Goal: Answer question/provide support: Share knowledge or assist other users

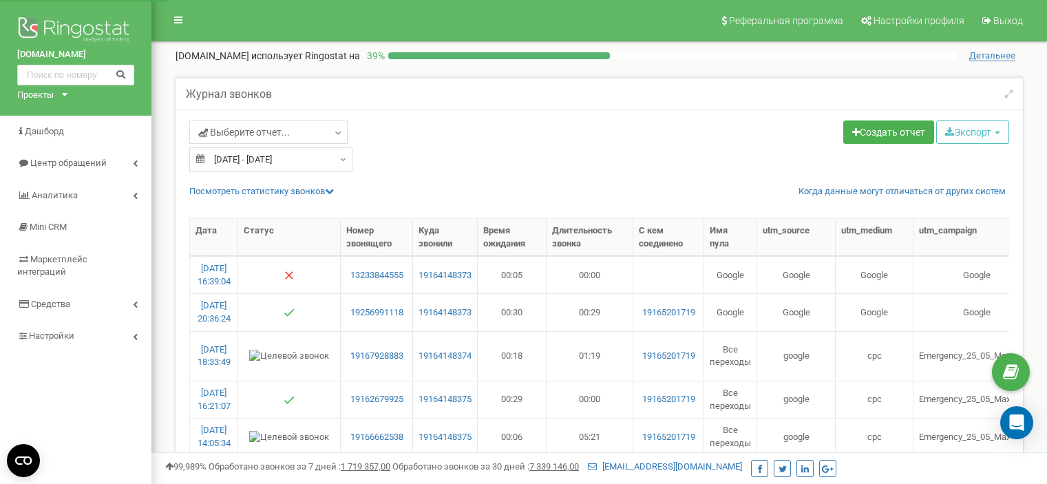
select select "50"
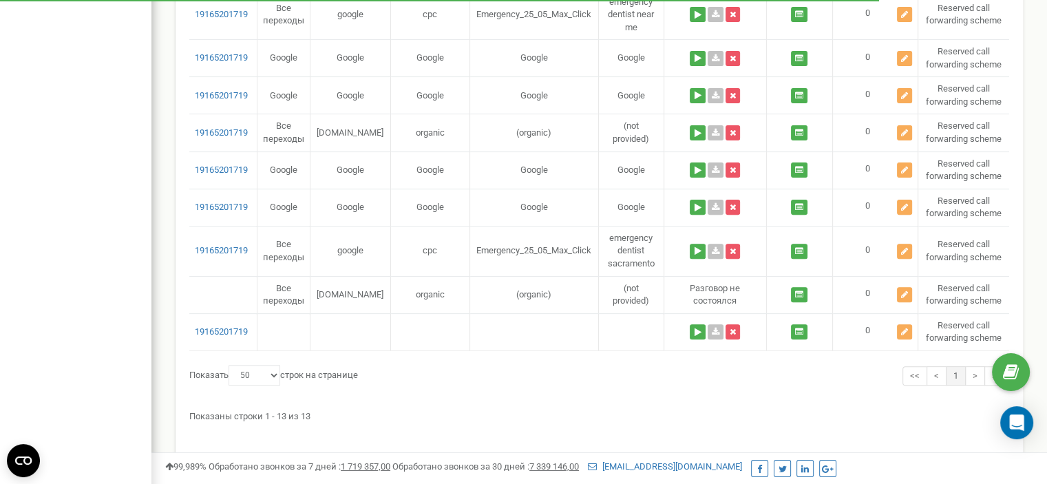
scroll to position [454, 0]
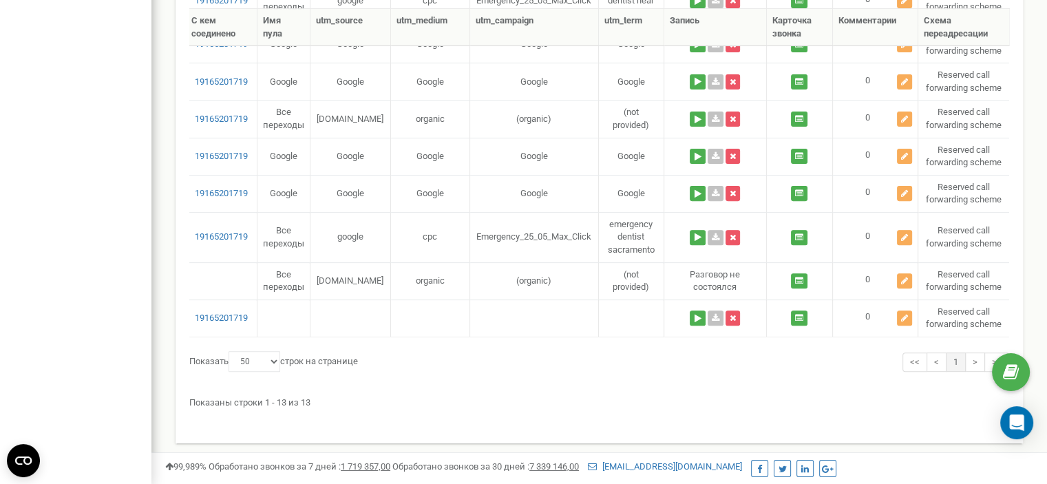
click at [569, 396] on div "Показаны строки 1 - 13 из 13" at bounding box center [599, 400] width 820 height 19
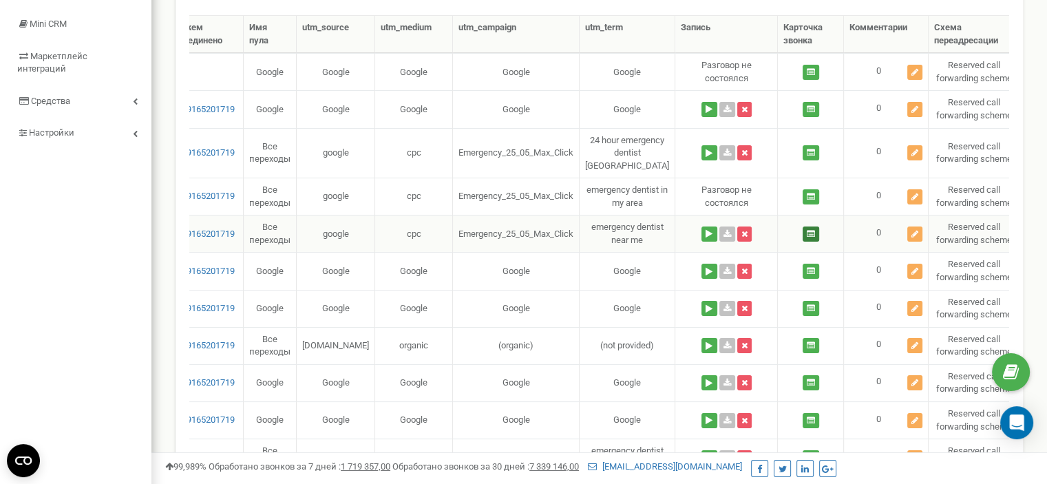
scroll to position [110, 0]
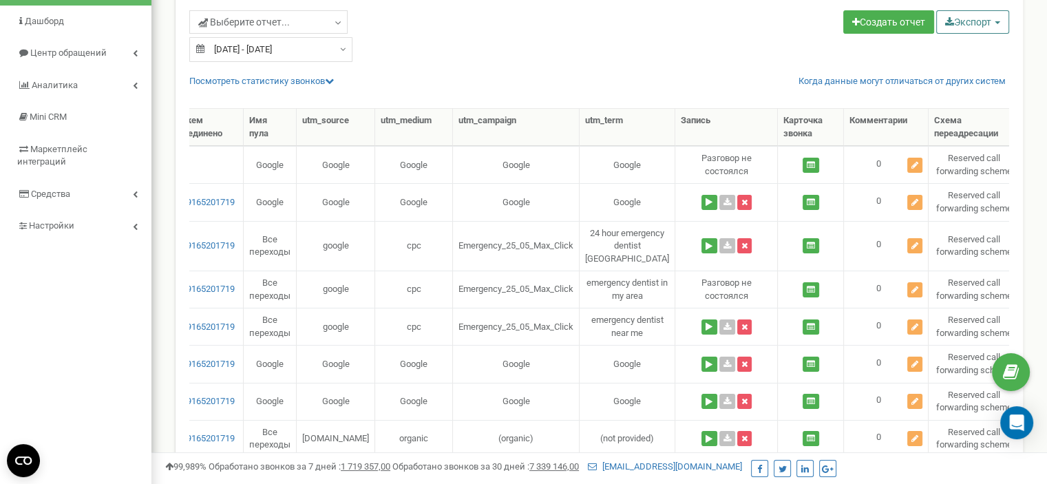
click at [993, 18] on button "Экспорт" at bounding box center [972, 21] width 73 height 23
click at [971, 73] on link "Excel (.xls)" at bounding box center [991, 75] width 105 height 21
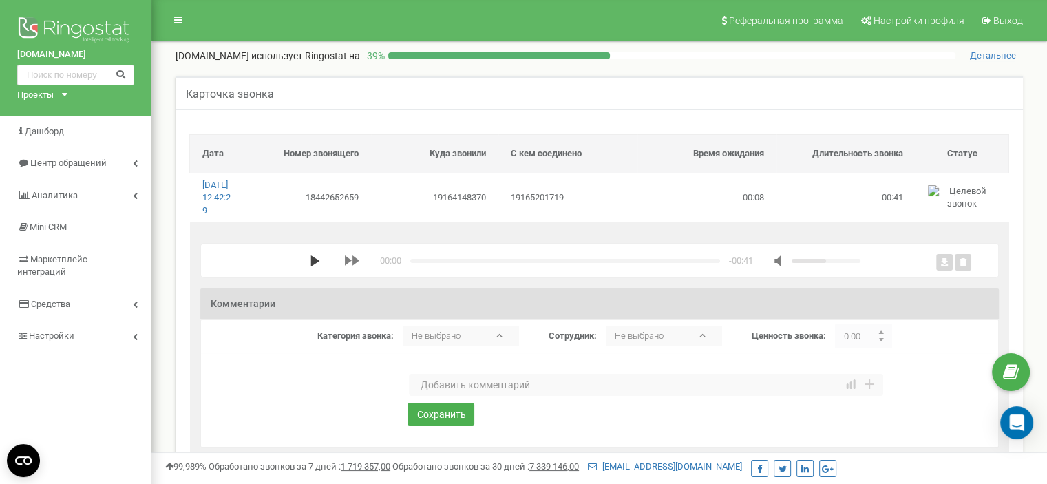
click at [310, 266] on polygon "media player" at bounding box center [314, 260] width 9 height 11
click at [474, 396] on textarea at bounding box center [646, 385] width 474 height 22
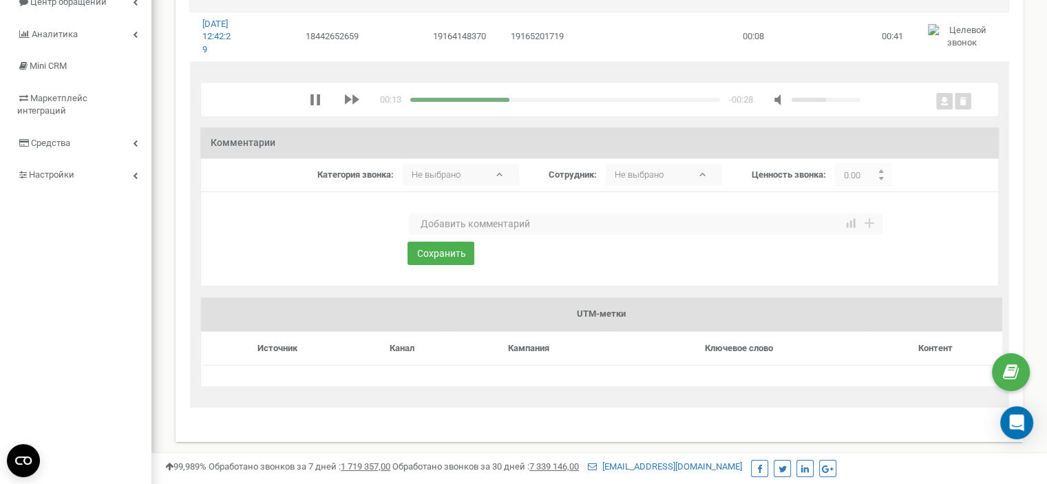
scroll to position [138, 0]
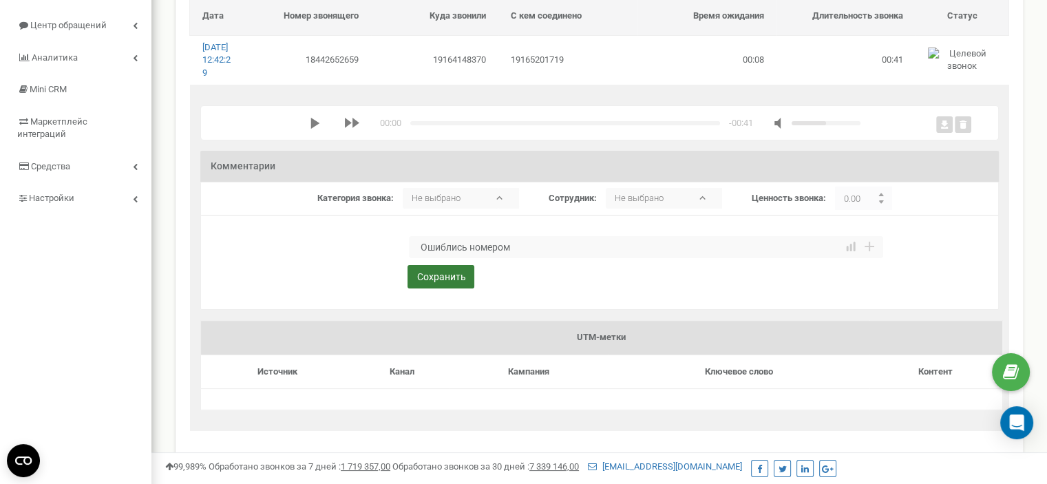
type textarea "Ошиблись номером"
click at [446, 288] on button "Сохранить" at bounding box center [441, 276] width 67 height 23
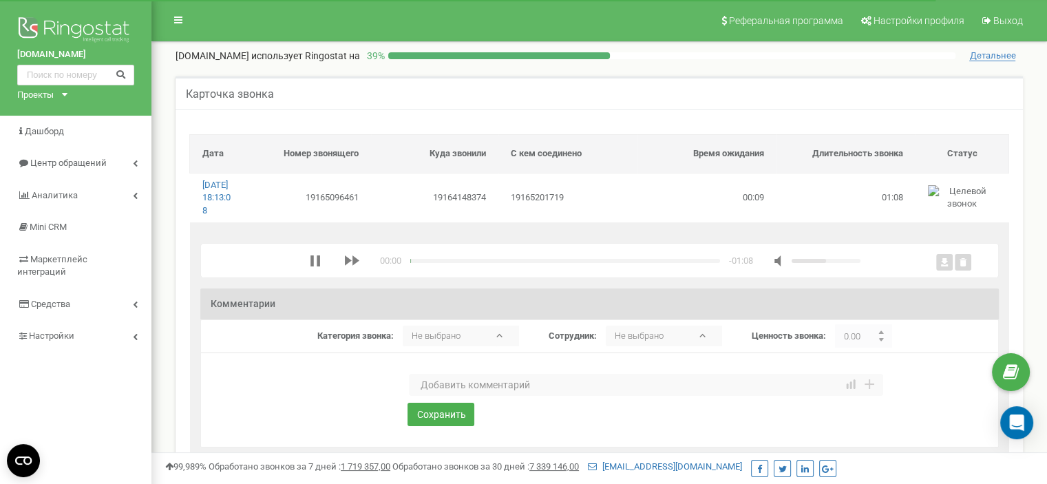
click at [434, 396] on textarea at bounding box center [646, 385] width 474 height 22
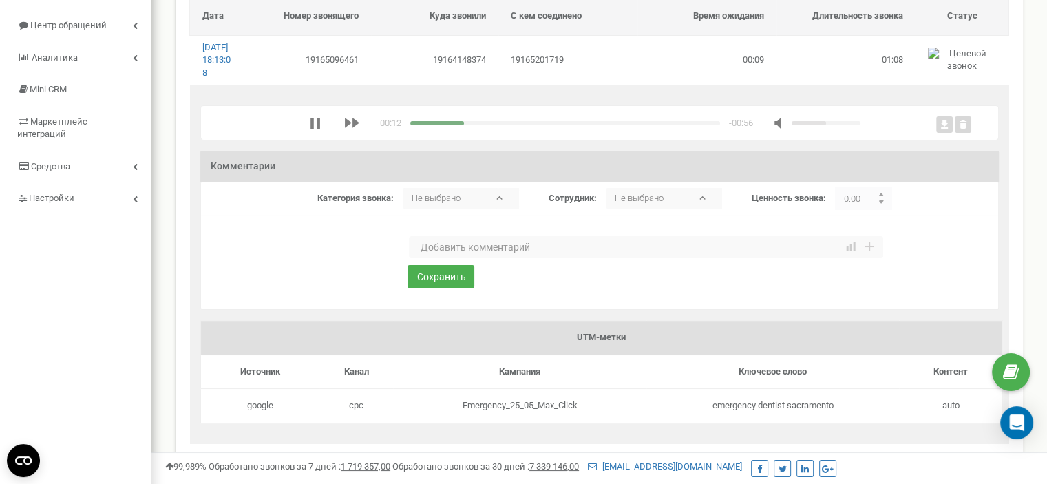
scroll to position [69, 0]
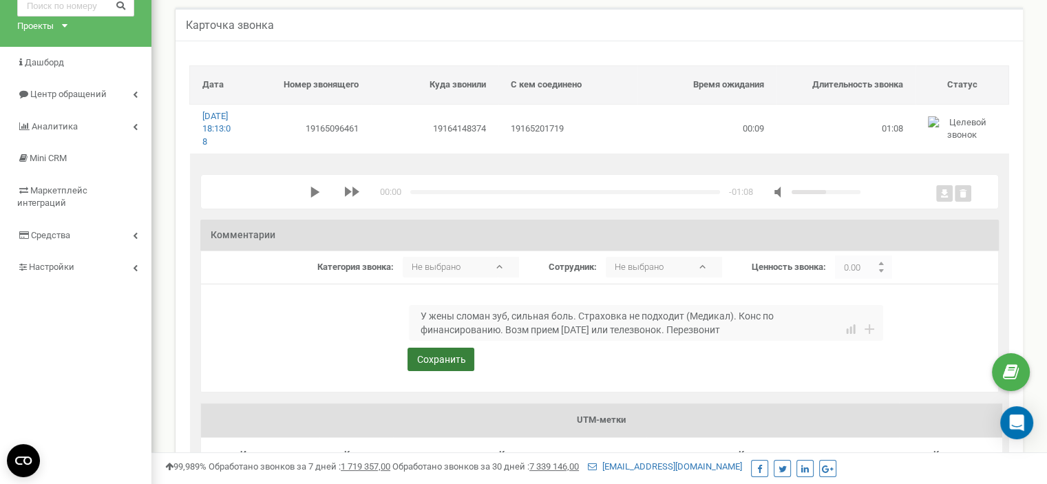
type textarea "У жены сломан зуб, сильная боль. Страховка не подходит (Медикал). Конс по финан…"
click at [427, 371] on button "Сохранить" at bounding box center [441, 359] width 67 height 23
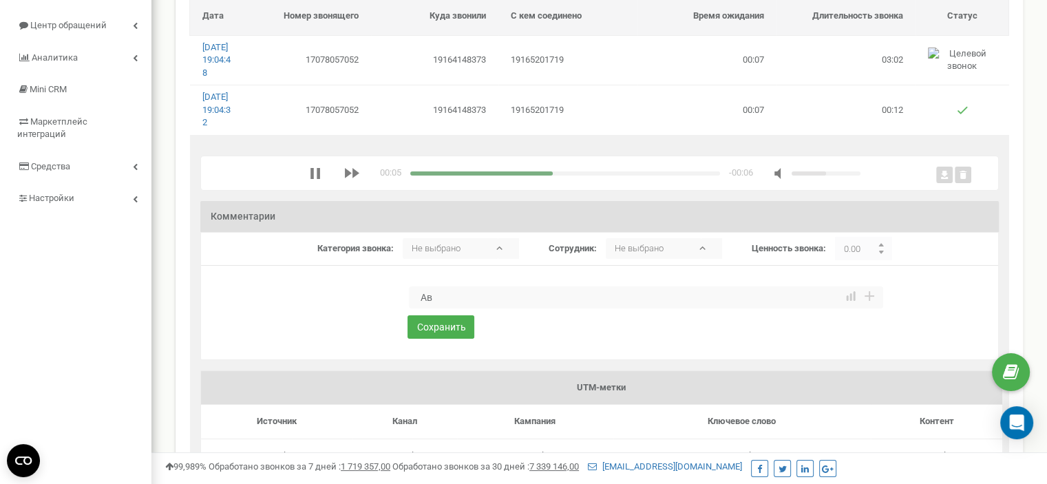
type textarea "[PERSON_NAME]"
type textarea "Нет беседы"
click at [444, 339] on button "Сохранить" at bounding box center [441, 326] width 67 height 23
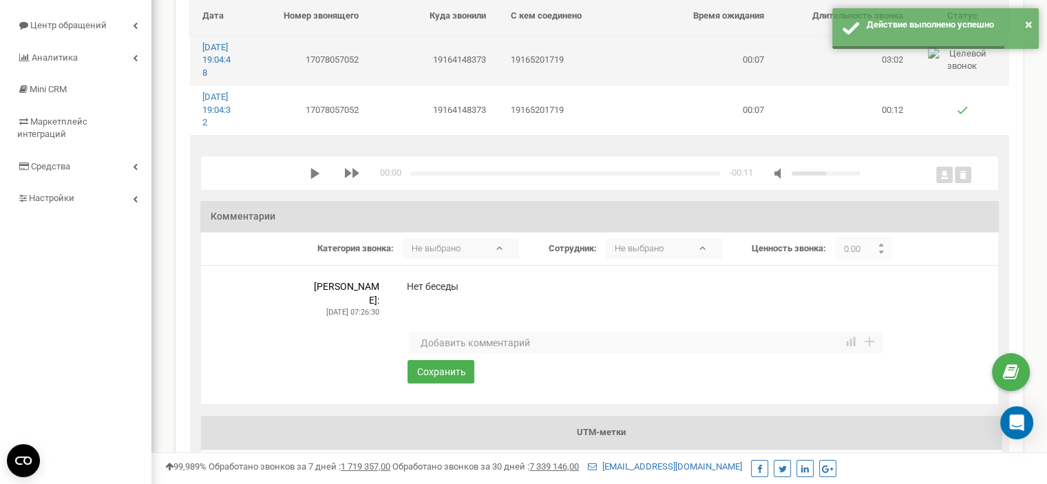
click at [410, 70] on td "19164148373" at bounding box center [434, 60] width 127 height 50
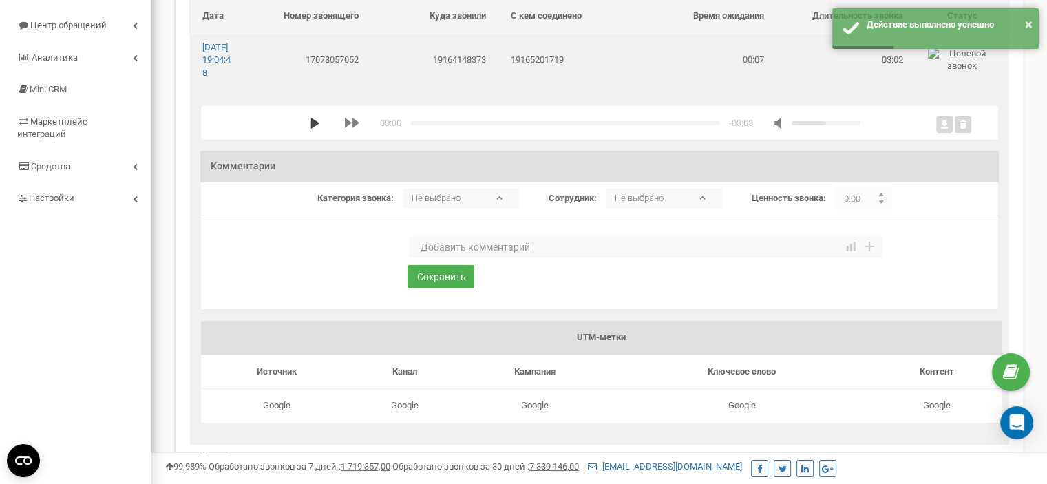
click at [310, 129] on polygon "media player" at bounding box center [314, 123] width 9 height 11
click at [464, 258] on textarea at bounding box center [646, 247] width 474 height 22
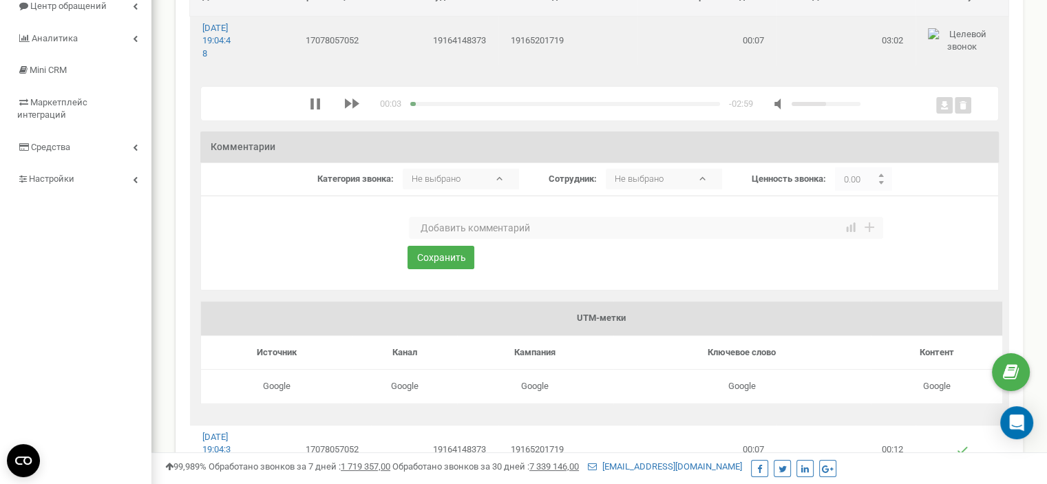
scroll to position [138, 0]
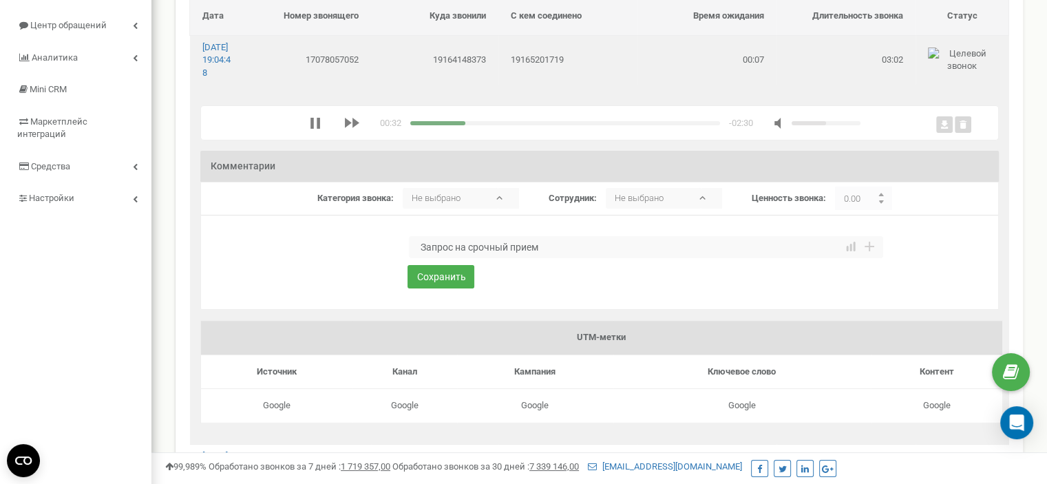
click at [563, 258] on textarea "Запрос на срочный прием" at bounding box center [646, 247] width 474 height 22
click at [723, 258] on textarea "Запрос на срочный прием, возм прием завтра или телезвонок. Когс по процессу." at bounding box center [646, 247] width 474 height 22
click at [796, 258] on textarea "Запрос на срочный прием, возм прием завтра или телезвонок. Конс по процессу." at bounding box center [646, 247] width 474 height 22
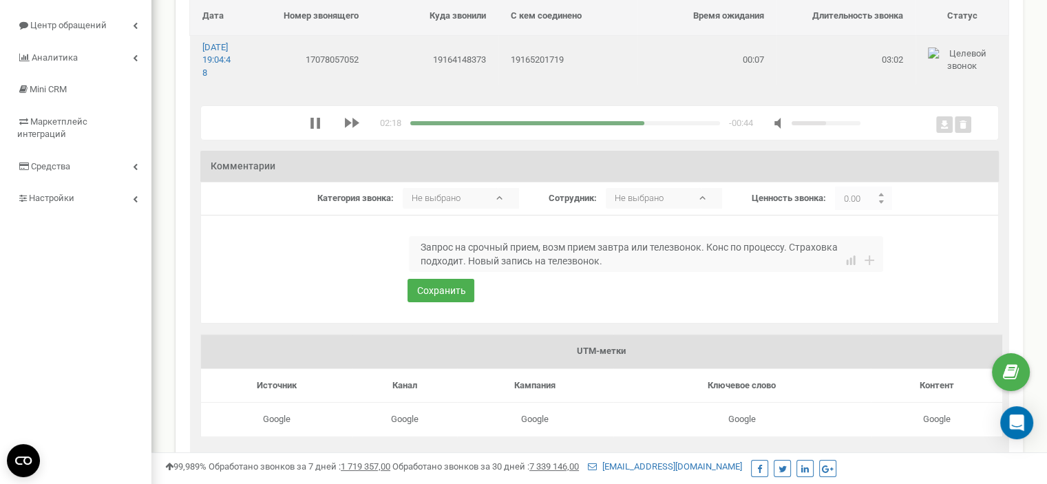
type textarea "Запрос на срочный прием, возм прием завтра или телезвонок. Конс по процессу. Ст…"
click at [613, 125] on div "media player" at bounding box center [565, 123] width 310 height 4
click at [441, 302] on button "Сохранить" at bounding box center [441, 290] width 67 height 23
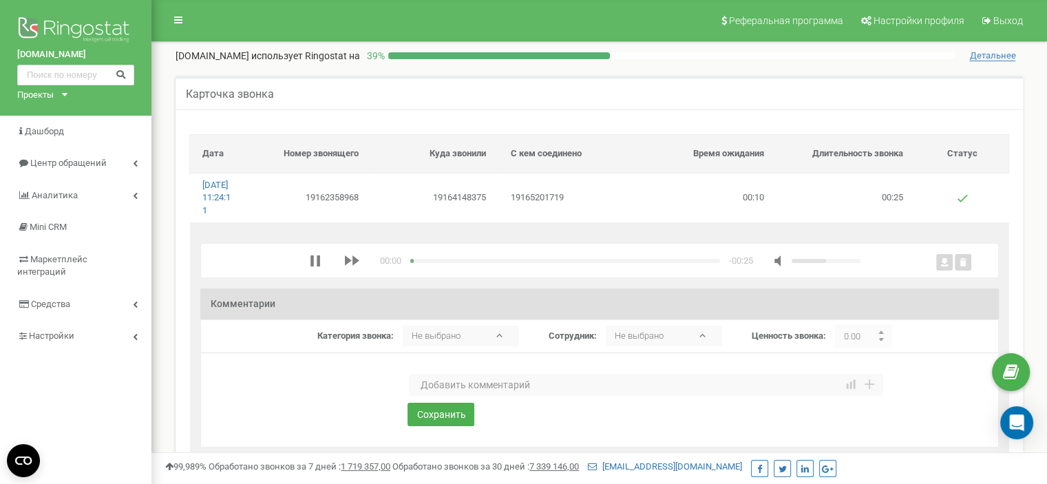
click at [445, 394] on textarea at bounding box center [646, 385] width 474 height 22
type textarea "Ошиблись номером"
click at [444, 426] on button "Сохранить" at bounding box center [441, 414] width 67 height 23
click at [310, 266] on icon "media player" at bounding box center [315, 260] width 11 height 11
click at [454, 395] on textarea at bounding box center [646, 385] width 474 height 22
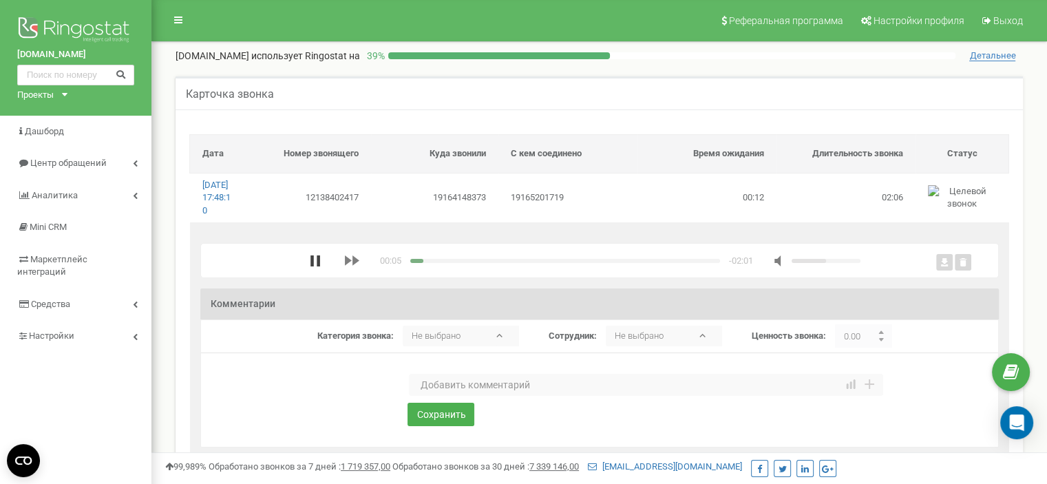
click at [318, 266] on icon "media player" at bounding box center [315, 260] width 10 height 11
click at [316, 266] on icon "media player" at bounding box center [315, 260] width 11 height 11
click at [445, 396] on textarea at bounding box center [646, 385] width 474 height 22
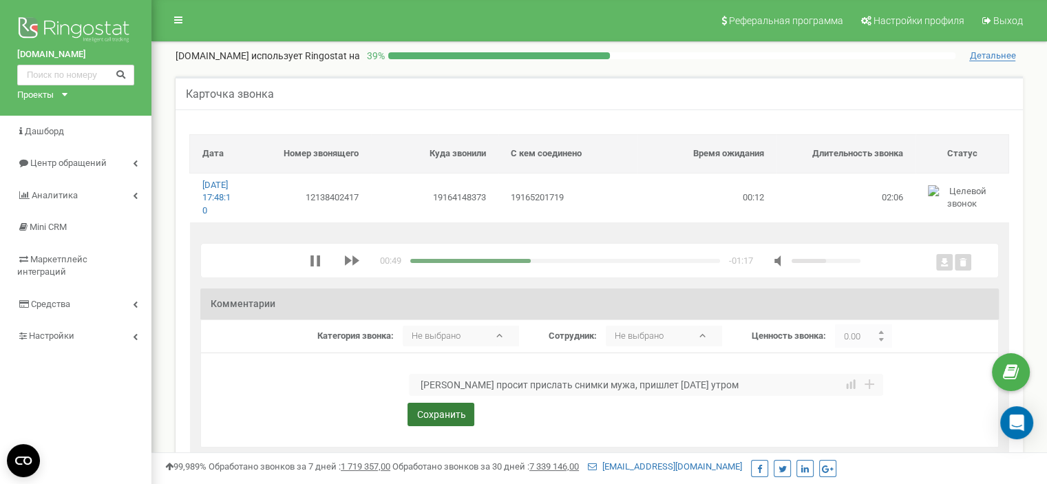
type textarea "Жена просит прислать снимки мужа, пришлет завтра утром"
click at [450, 423] on button "Сохранить" at bounding box center [441, 414] width 67 height 23
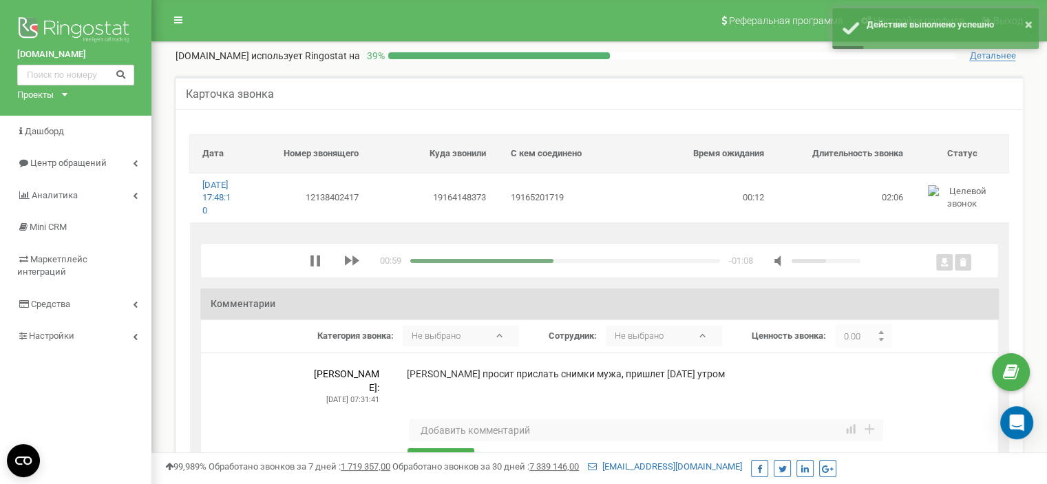
click at [658, 263] on div "media player" at bounding box center [565, 261] width 310 height 4
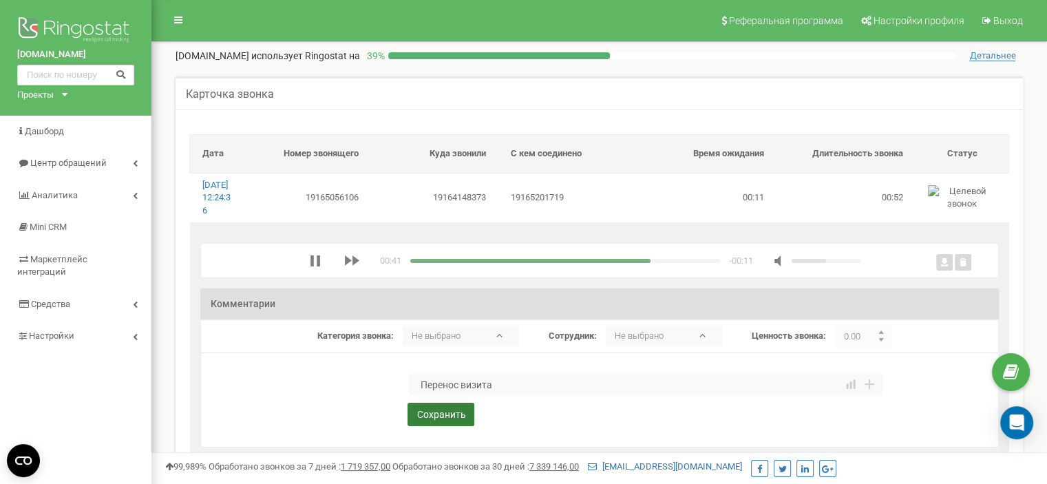
type textarea "Перенос визита"
click at [442, 426] on button "Сохранить" at bounding box center [441, 414] width 67 height 23
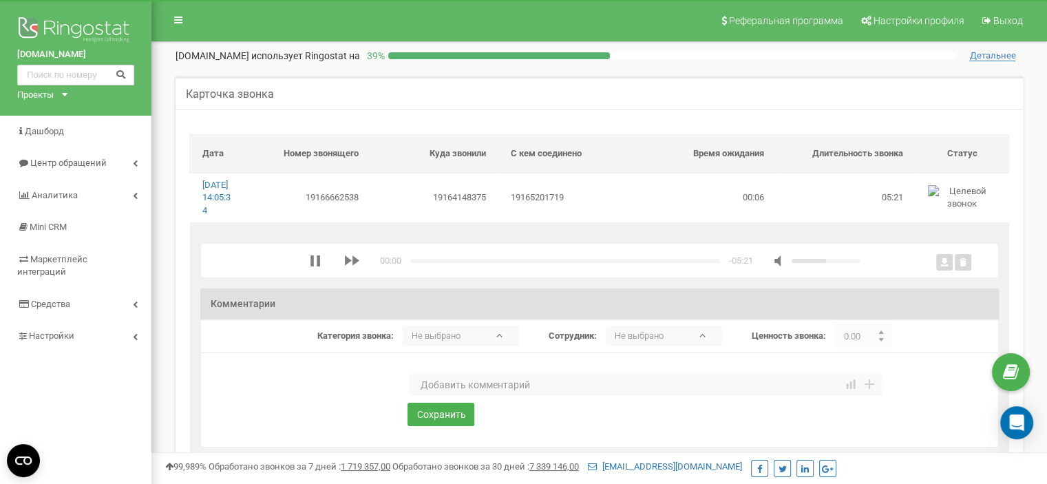
click at [460, 396] on textarea at bounding box center [646, 385] width 474 height 22
click at [415, 263] on div "media player" at bounding box center [419, 261] width 19 height 4
click at [443, 393] on textarea at bounding box center [646, 385] width 474 height 22
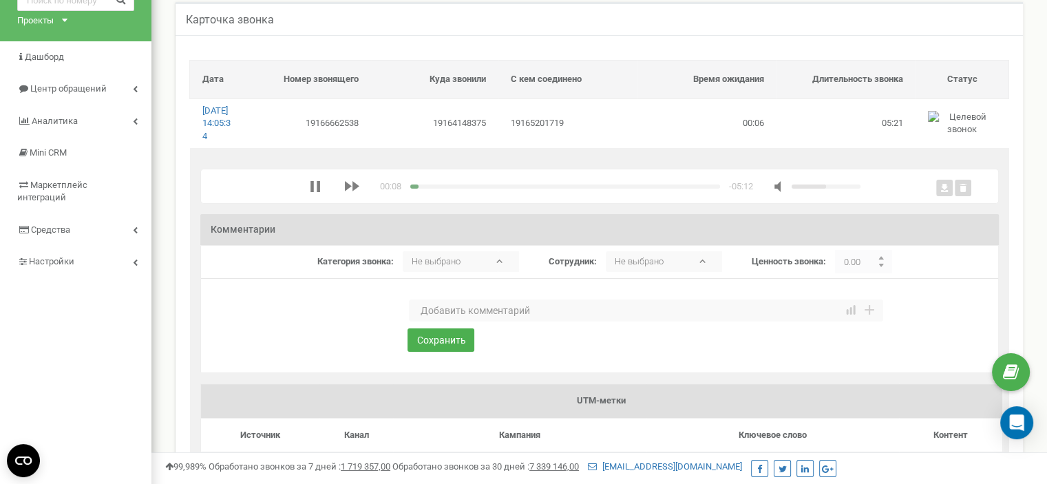
scroll to position [69, 0]
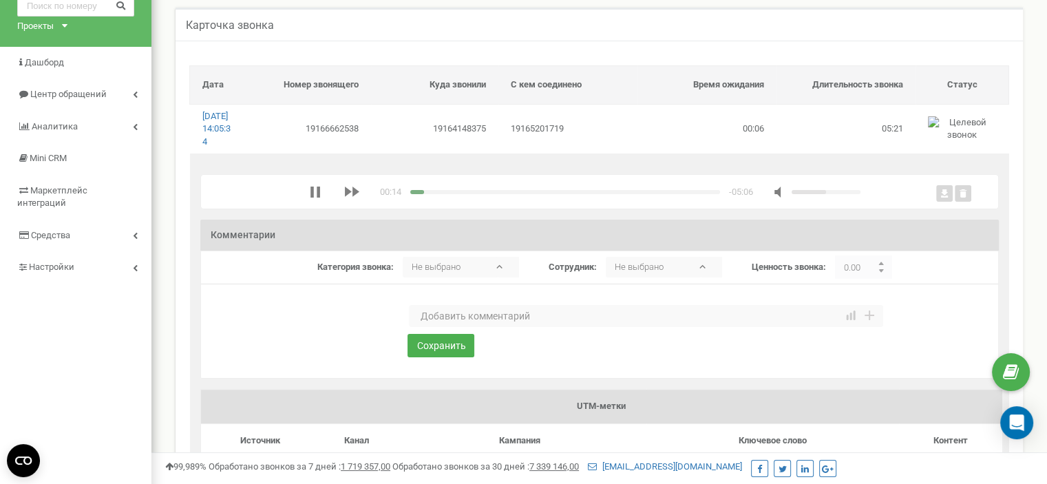
click at [467, 325] on textarea at bounding box center [646, 316] width 474 height 22
click at [614, 327] on textarea "Запрос на прием [DATE], сломан передни зуб." at bounding box center [646, 316] width 474 height 22
click at [697, 327] on textarea "Запрос на прием [DATE], сломан передний зуб." at bounding box center [646, 316] width 474 height 22
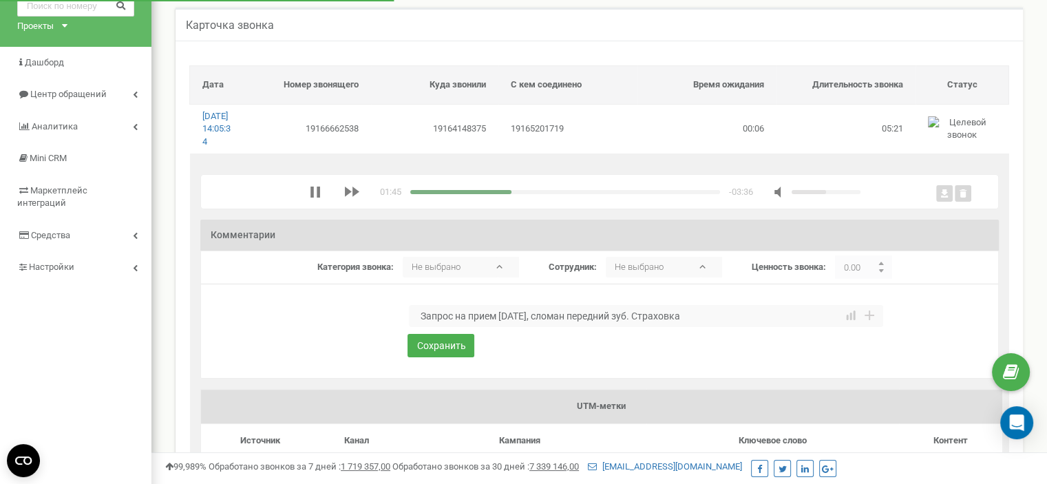
click at [524, 194] on div "media player" at bounding box center [565, 192] width 310 height 4
click at [532, 194] on div "media player" at bounding box center [565, 192] width 310 height 4
click at [540, 194] on div "media player" at bounding box center [565, 192] width 310 height 4
click at [547, 194] on div "media player" at bounding box center [565, 192] width 310 height 4
click at [552, 194] on div "media player" at bounding box center [565, 192] width 310 height 4
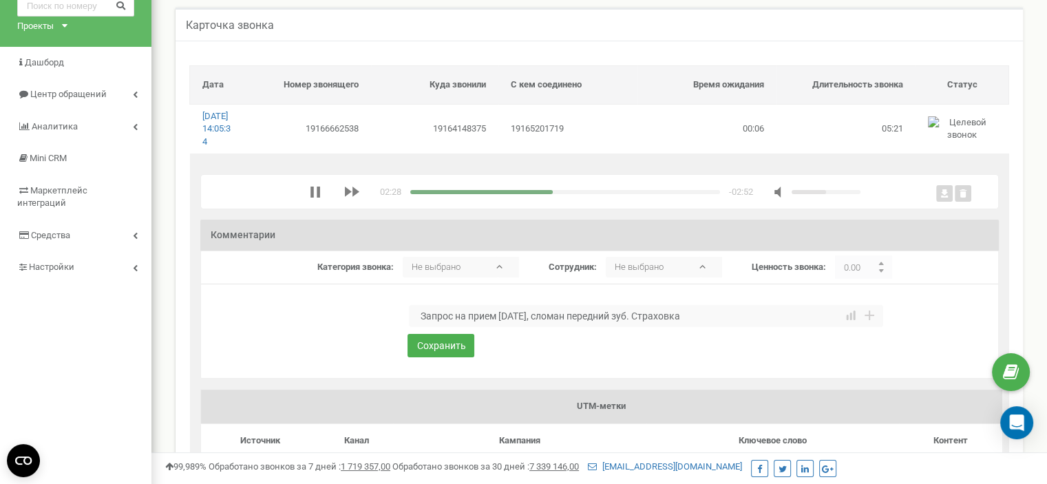
click at [545, 194] on div "media player" at bounding box center [481, 192] width 143 height 4
drag, startPoint x: 642, startPoint y: 328, endPoint x: 699, endPoint y: 328, distance: 56.4
click at [699, 327] on textarea "Запрос на прием [DATE], сломан передний зуб. Страховка" at bounding box center [646, 316] width 474 height 22
type textarea "Запрос на прием [DATE], сломан передний зуб. Новый запись на прием."
click at [649, 194] on div "media player" at bounding box center [565, 192] width 310 height 4
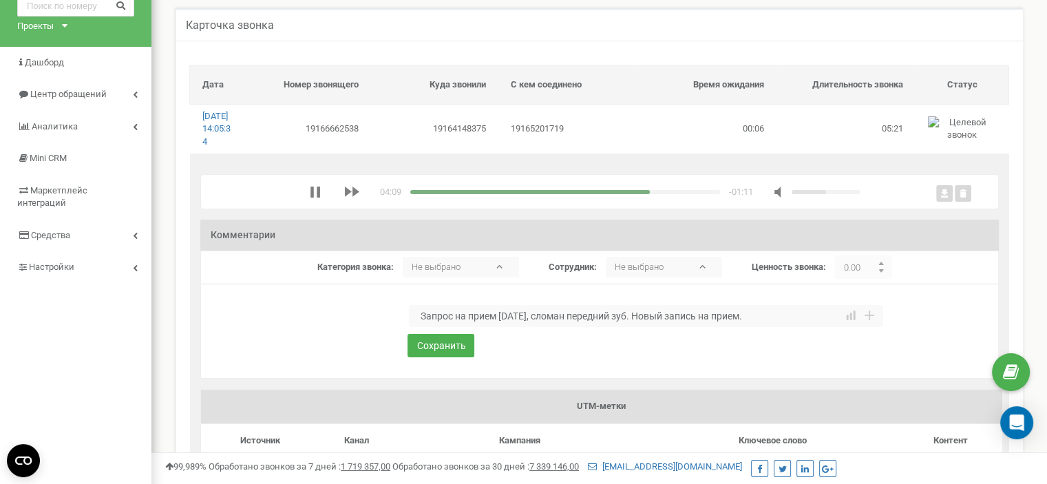
click at [671, 194] on div "media player" at bounding box center [565, 192] width 310 height 4
click at [696, 194] on div "media player" at bounding box center [565, 192] width 310 height 4
click at [454, 357] on button "Сохранить" at bounding box center [441, 345] width 67 height 23
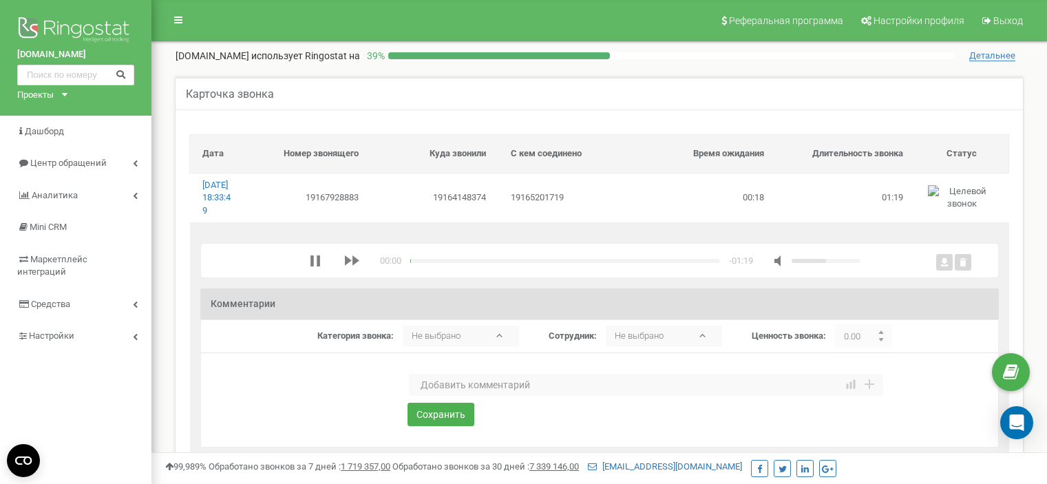
click at [446, 396] on textarea at bounding box center [646, 385] width 474 height 22
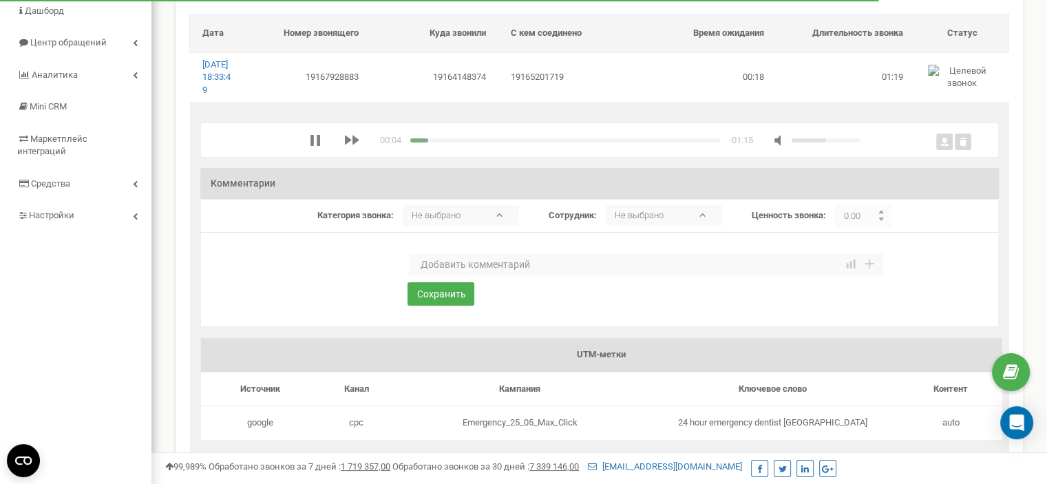
scroll to position [69, 0]
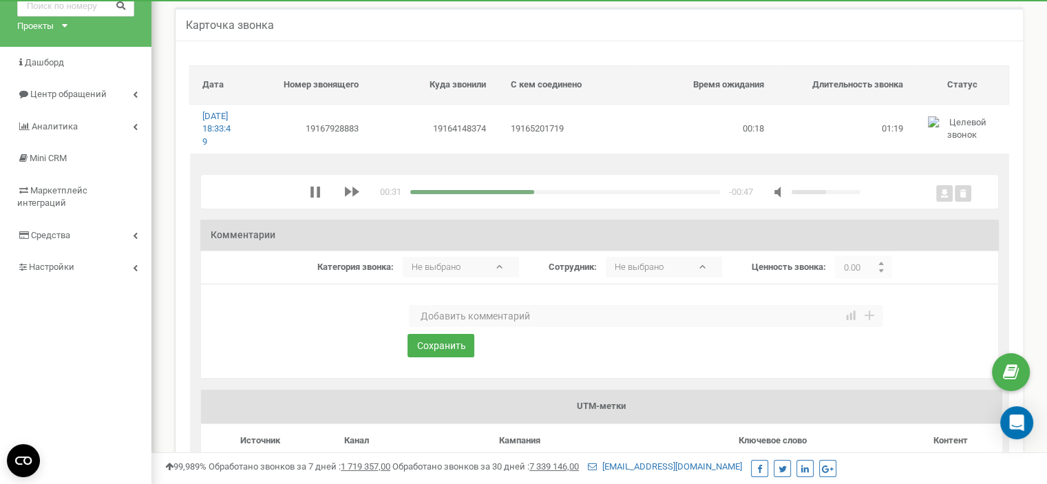
click at [484, 325] on textarea at bounding box center [646, 316] width 474 height 22
click at [463, 327] on textarea at bounding box center [646, 316] width 474 height 22
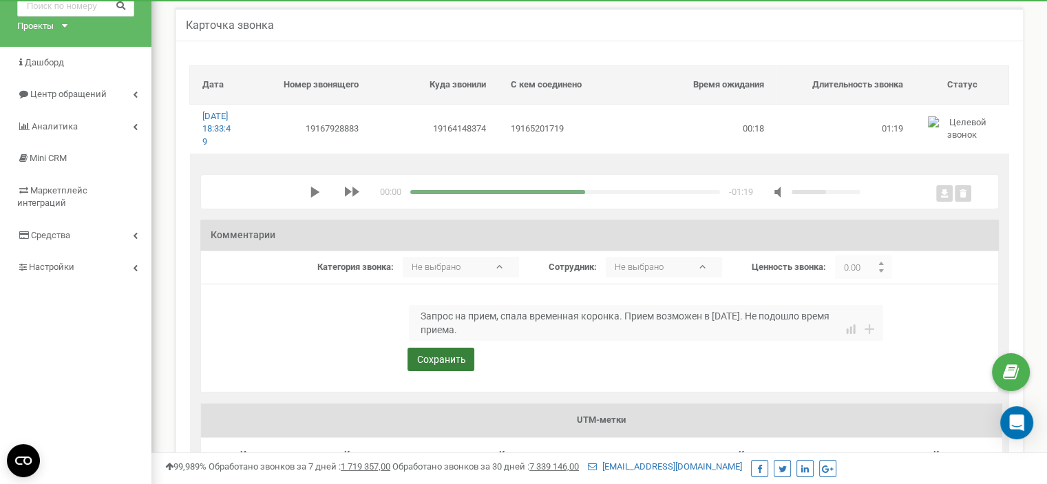
type textarea "Запрос на прием, спала временная коронка. Прием возможен в понедельник. Не подо…"
click at [457, 370] on button "Сохранить" at bounding box center [441, 359] width 67 height 23
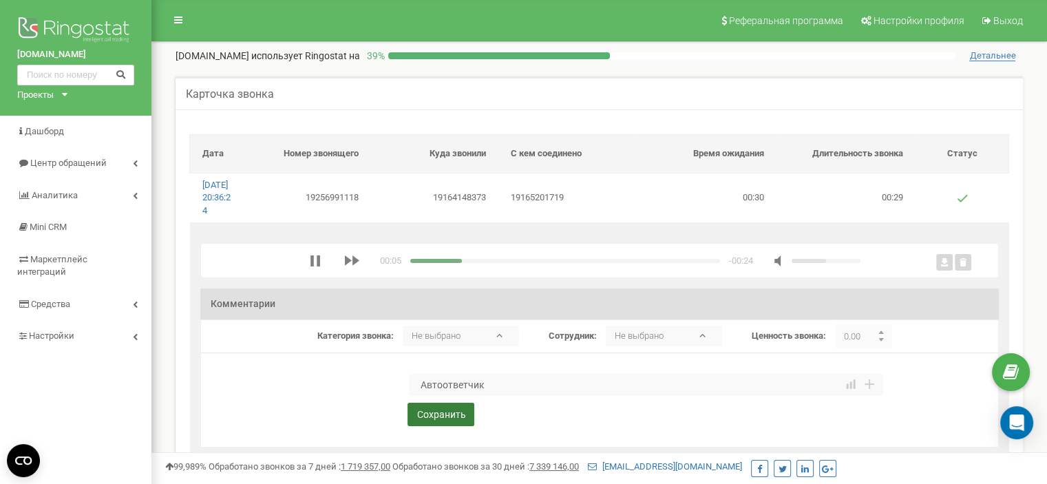
type textarea "Автоответчик"
click at [435, 423] on button "Сохранить" at bounding box center [441, 414] width 67 height 23
